Goal: Task Accomplishment & Management: Use online tool/utility

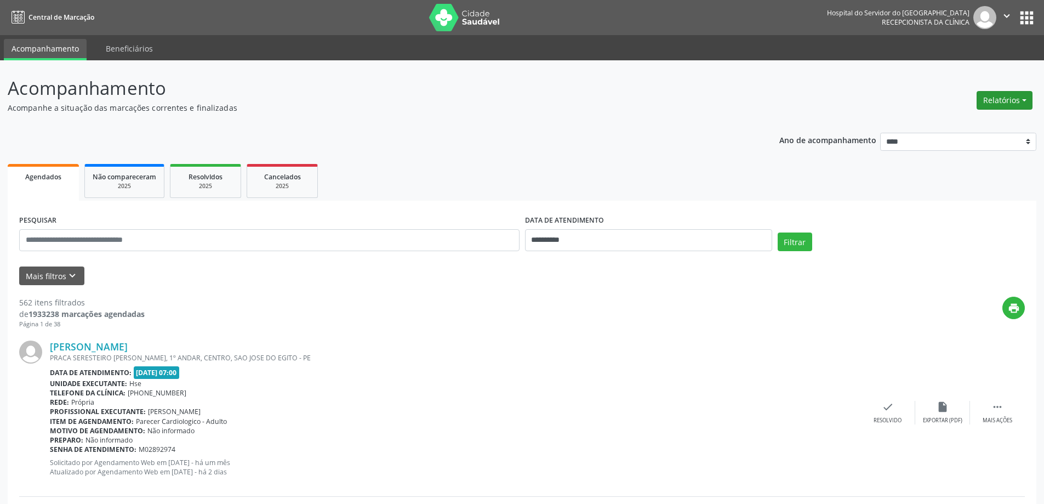
click at [985, 104] on button "Relatórios" at bounding box center [1005, 100] width 56 height 19
click at [953, 122] on link "Agendamentos" at bounding box center [975, 123] width 118 height 15
select select "*"
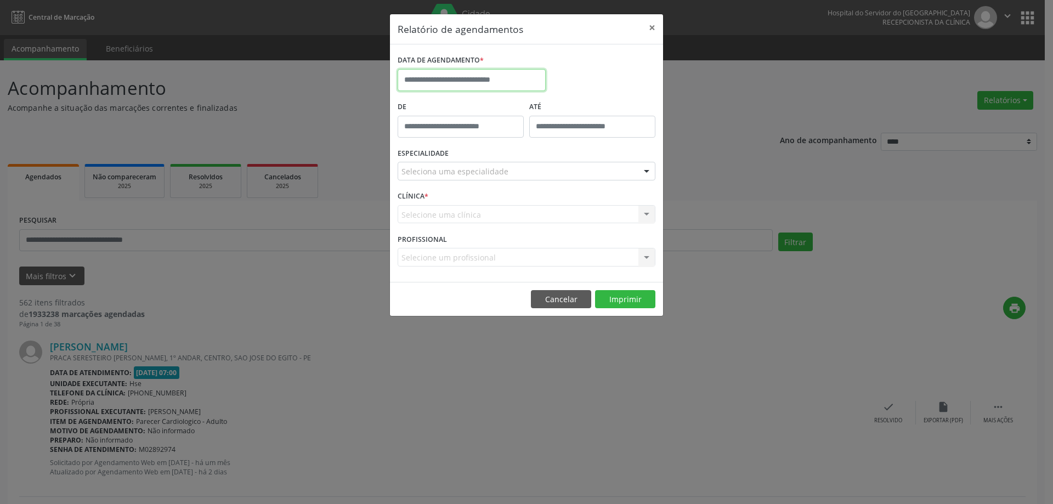
click at [467, 74] on input "text" at bounding box center [471, 80] width 148 height 22
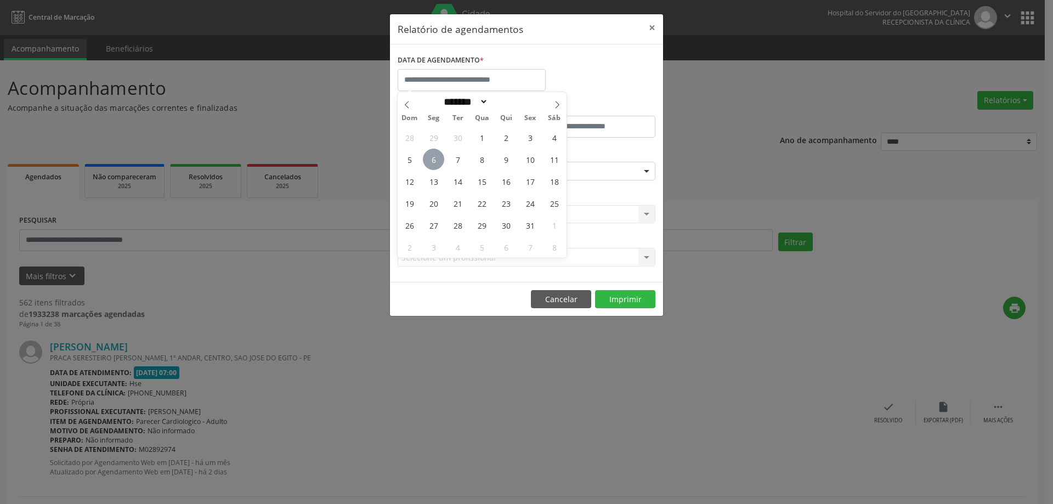
click at [430, 166] on span "6" at bounding box center [433, 159] width 21 height 21
type input "**********"
click at [430, 166] on span "6" at bounding box center [433, 159] width 21 height 21
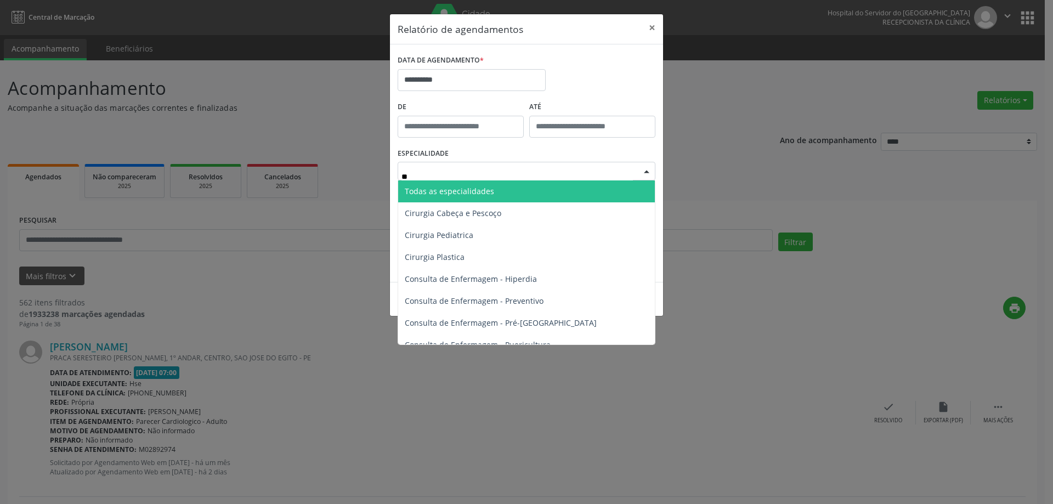
type input "***"
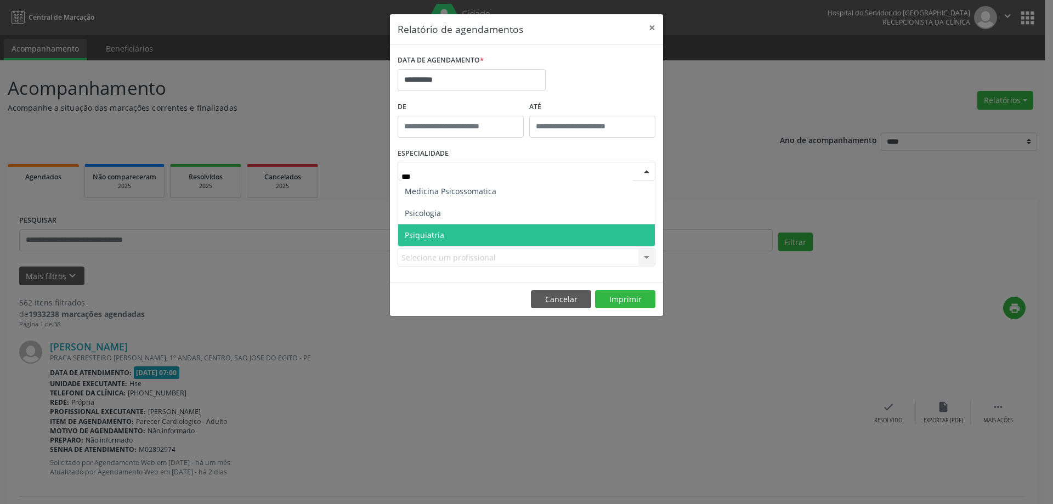
click at [490, 237] on span "Psiquiatria" at bounding box center [526, 235] width 257 height 22
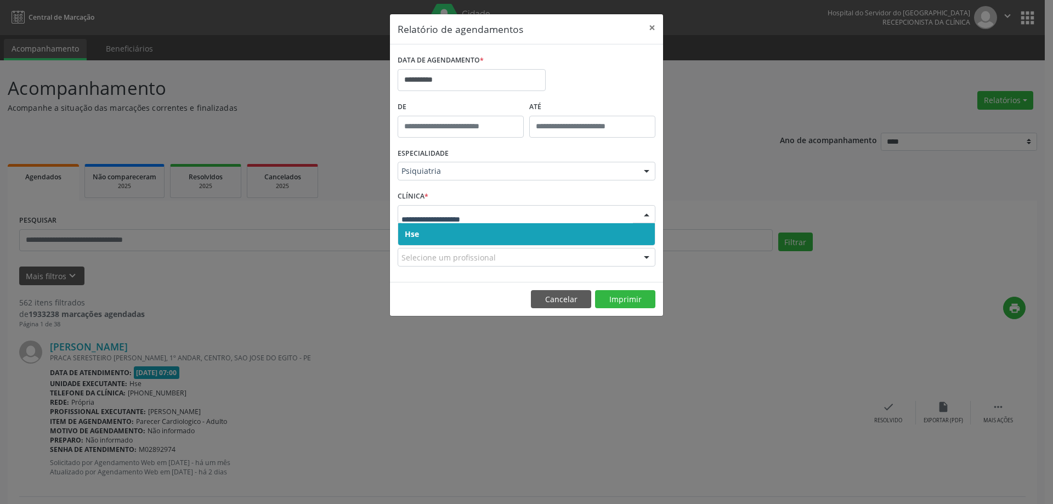
click at [457, 231] on span "Hse" at bounding box center [526, 234] width 257 height 22
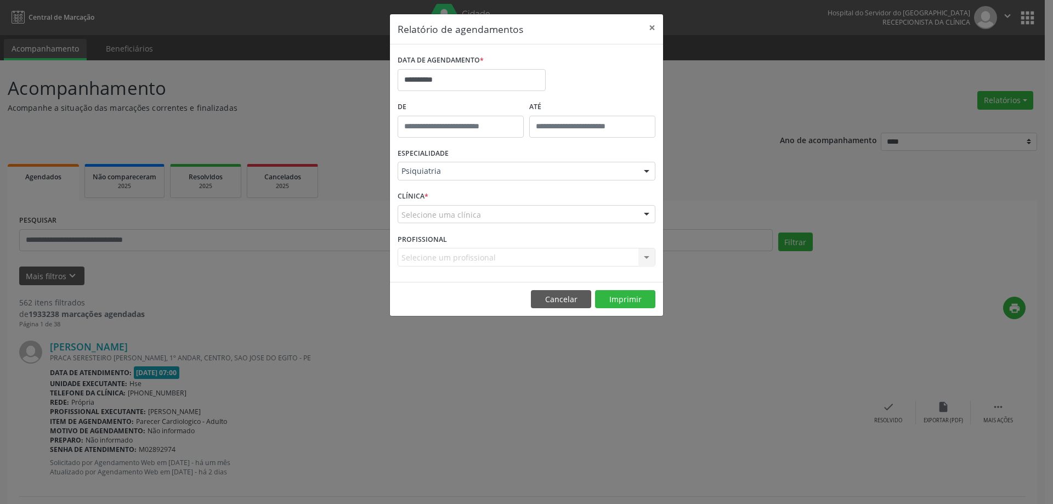
click at [457, 221] on div "Selecione uma clínica" at bounding box center [526, 214] width 258 height 19
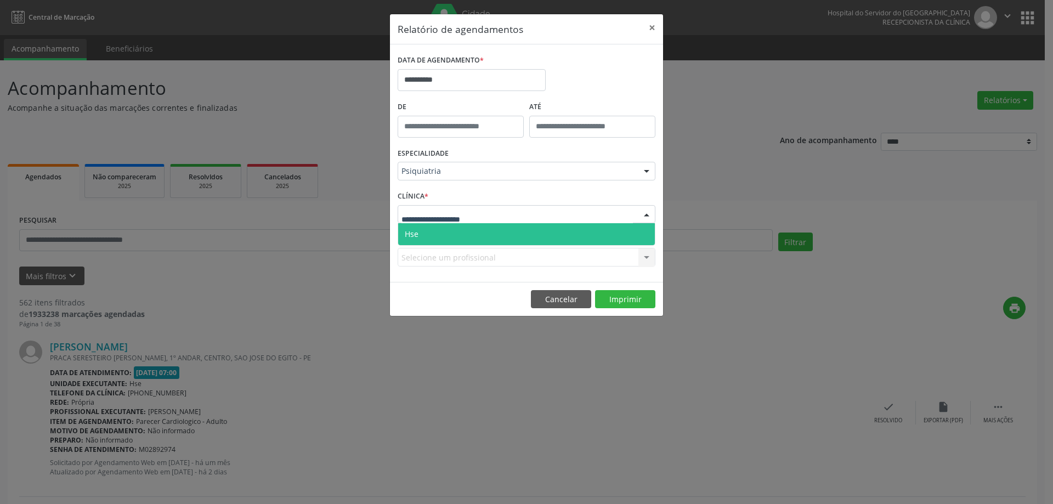
click at [456, 229] on span "Hse" at bounding box center [526, 234] width 257 height 22
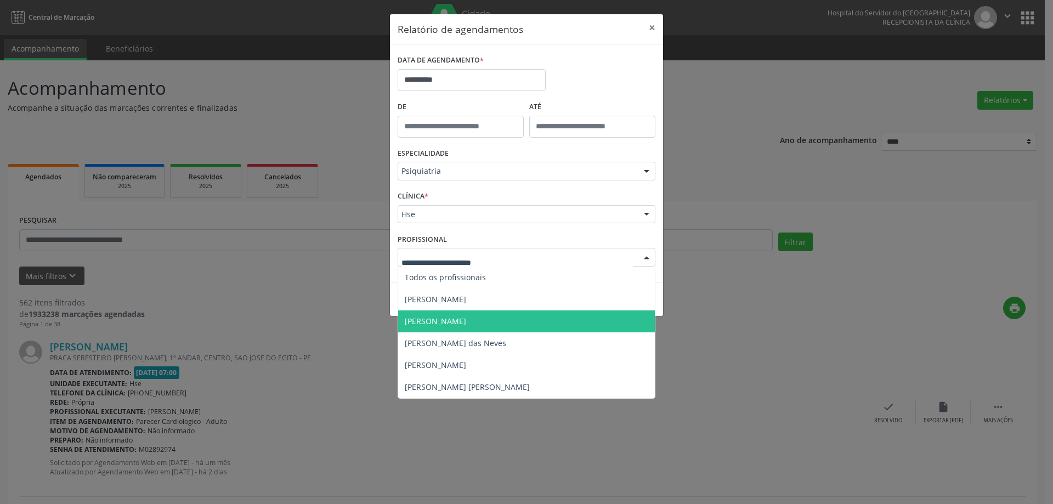
click at [456, 322] on span "[PERSON_NAME]" at bounding box center [435, 321] width 61 height 10
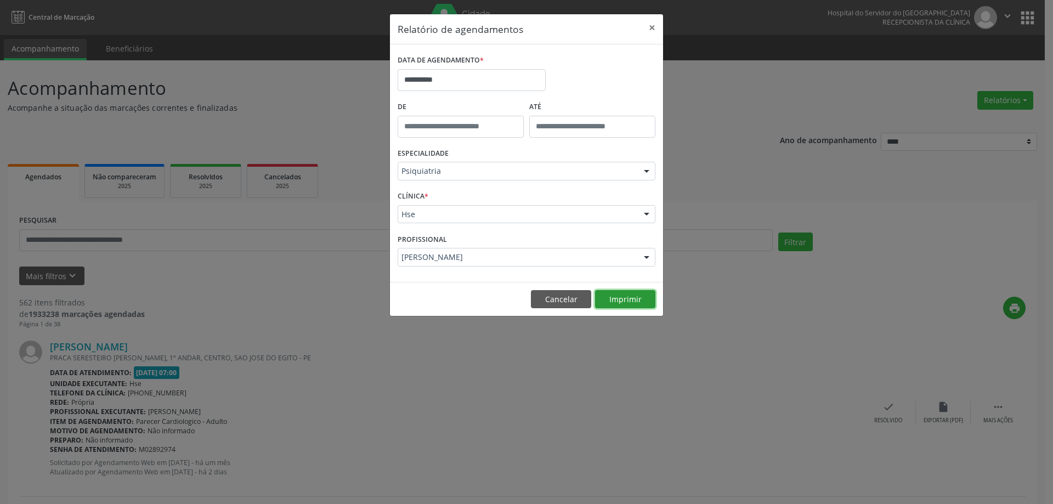
click at [622, 301] on button "Imprimir" at bounding box center [625, 299] width 60 height 19
click at [656, 25] on button "×" at bounding box center [652, 27] width 22 height 27
